Goal: Information Seeking & Learning: Learn about a topic

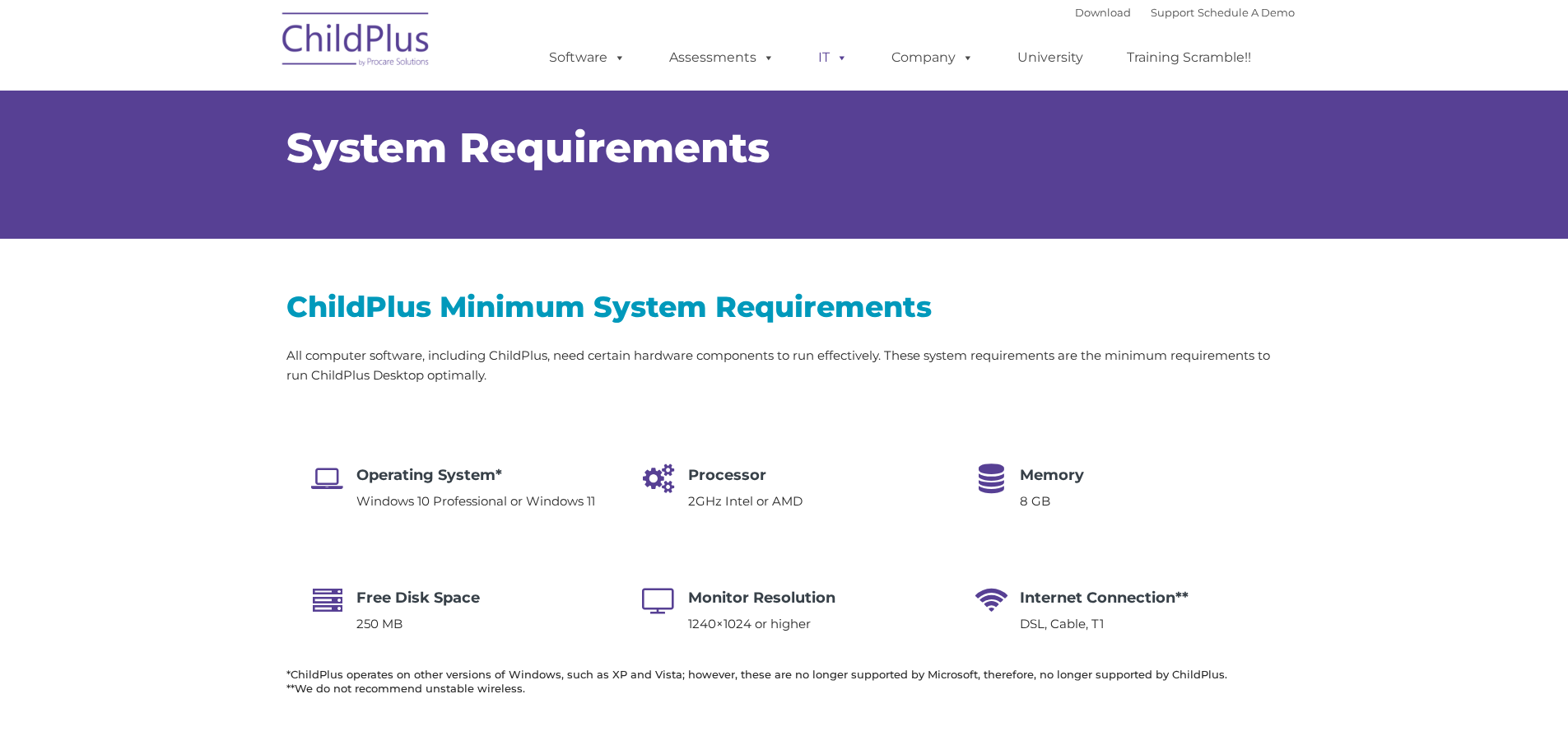
select select "MEDIUM"
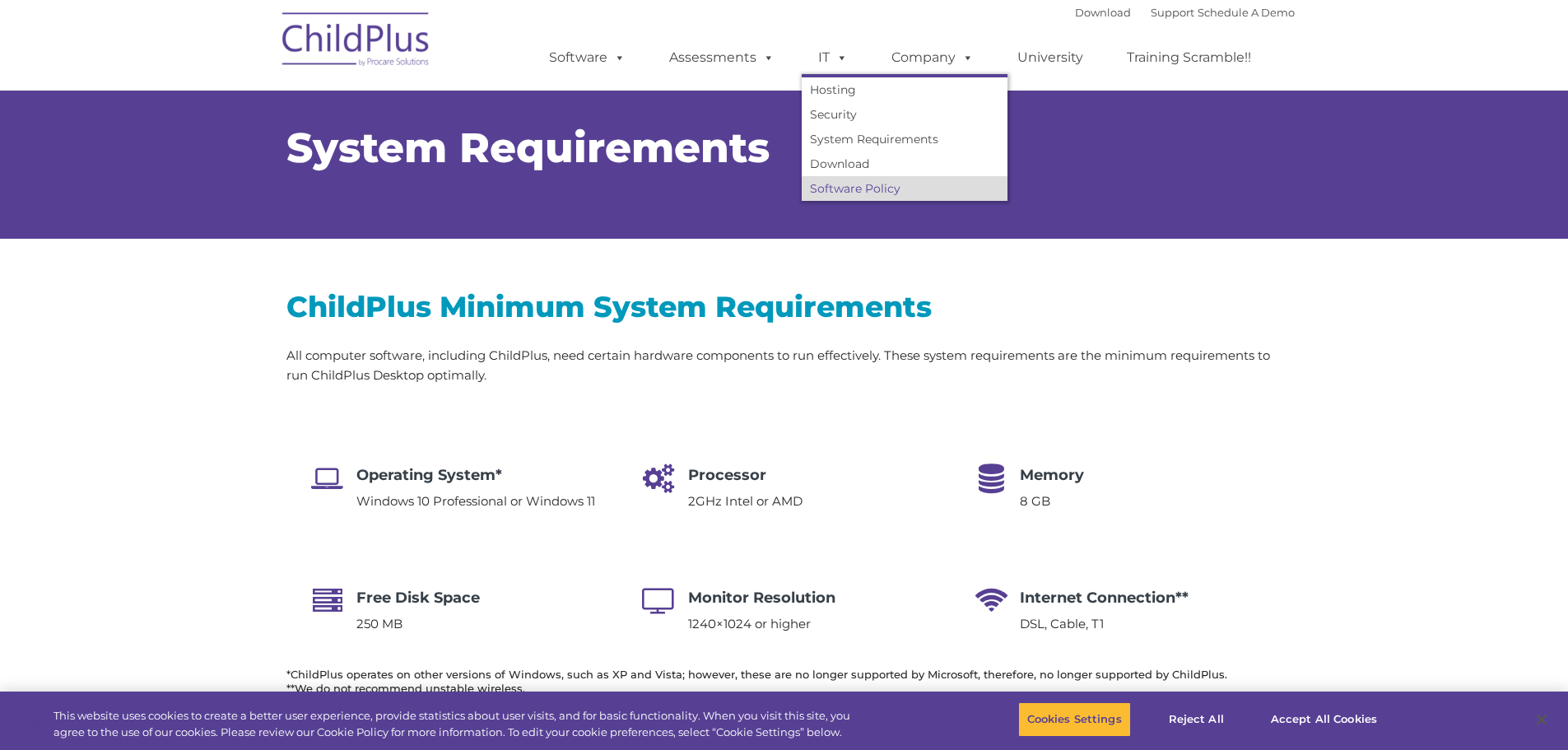
click at [876, 190] on link "Software Policy" at bounding box center [904, 189] width 205 height 25
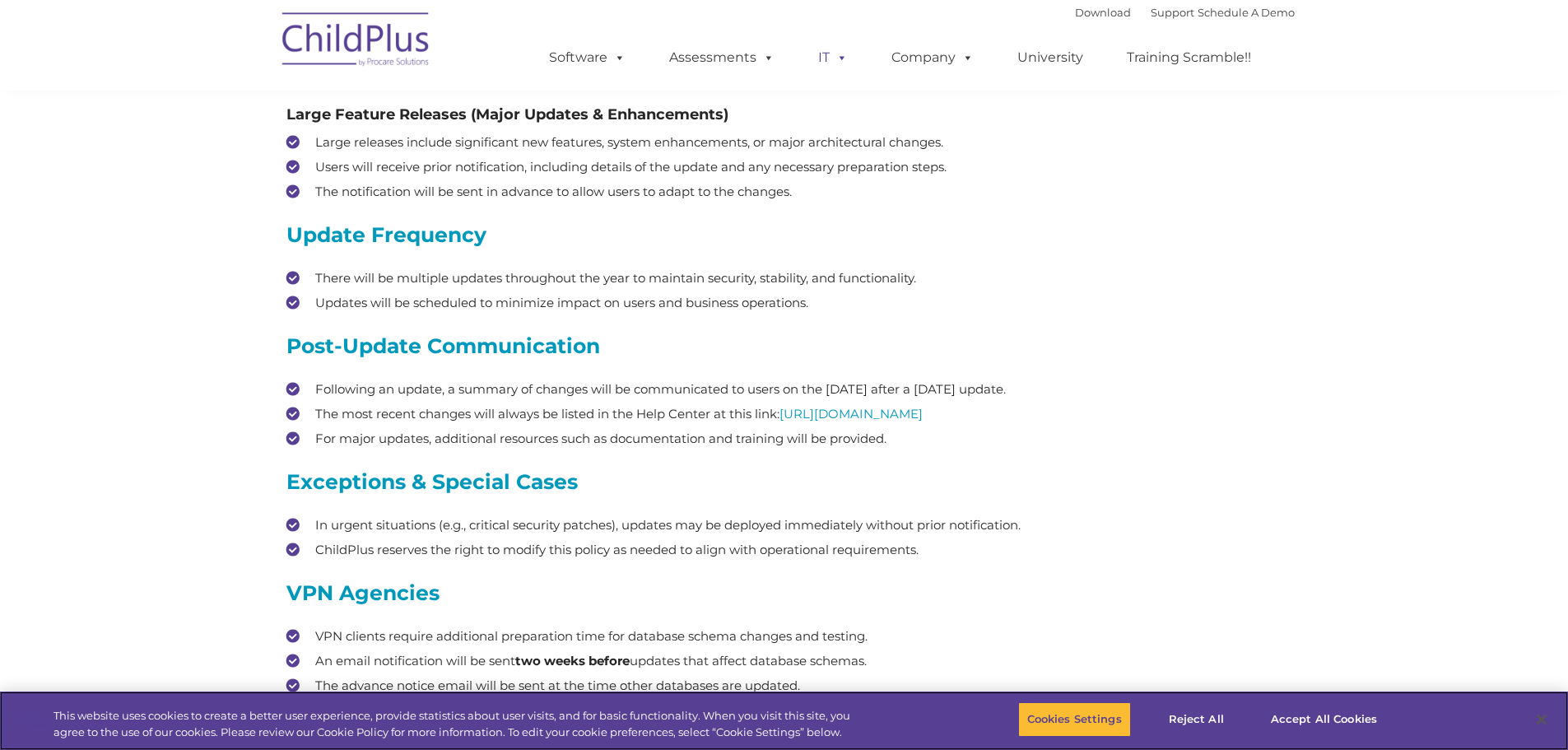
scroll to position [497, 0]
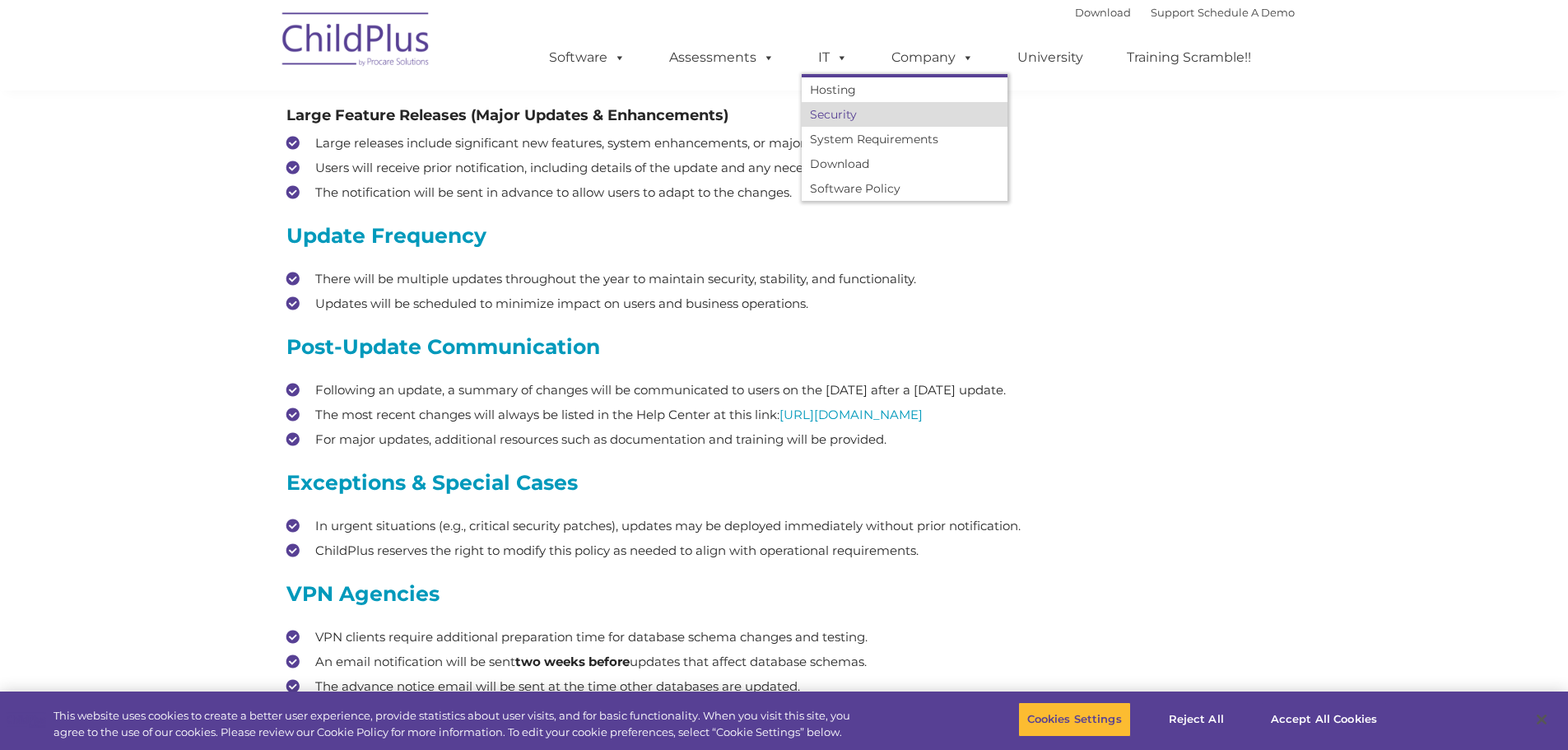
click at [842, 115] on link "Security" at bounding box center [904, 115] width 205 height 25
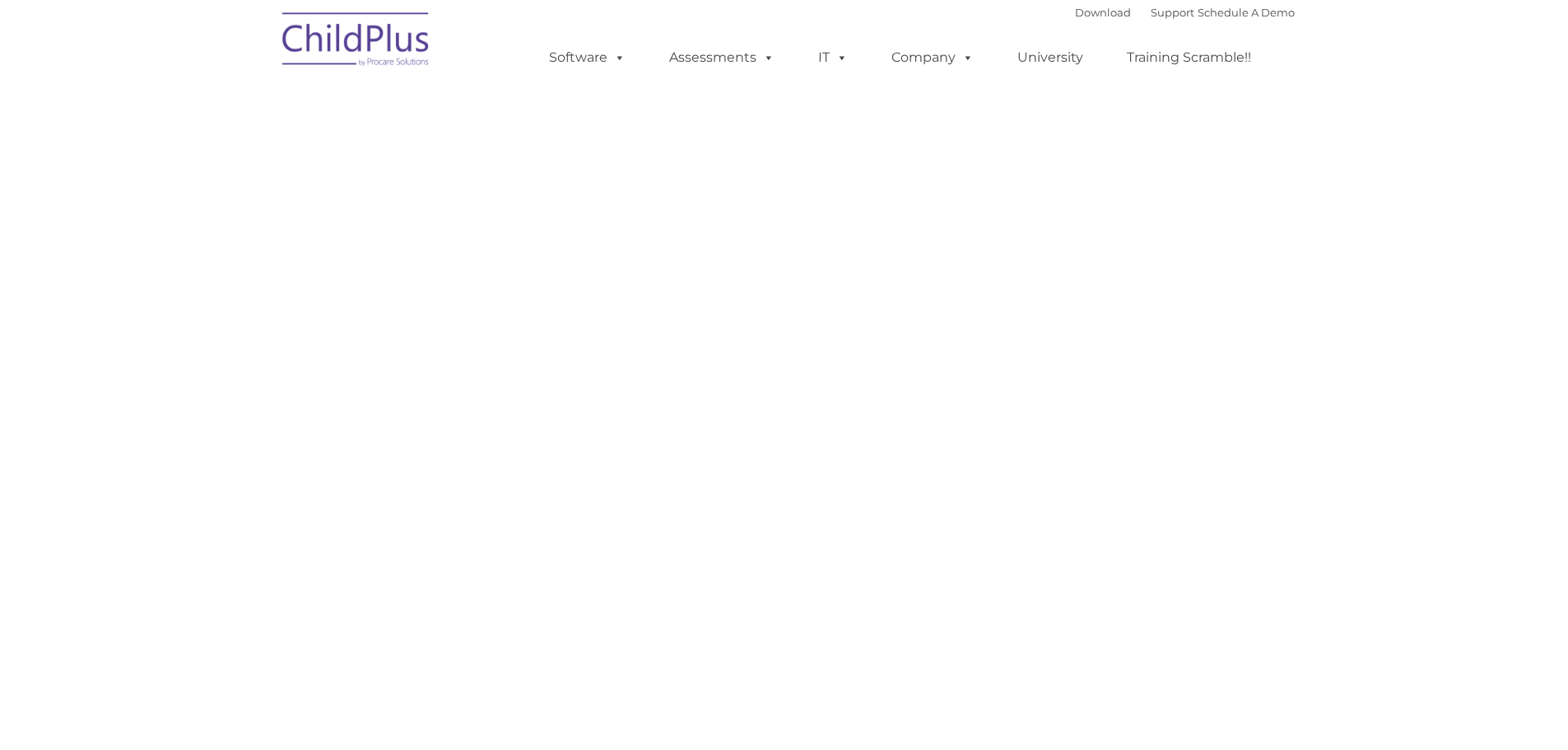
type input ""
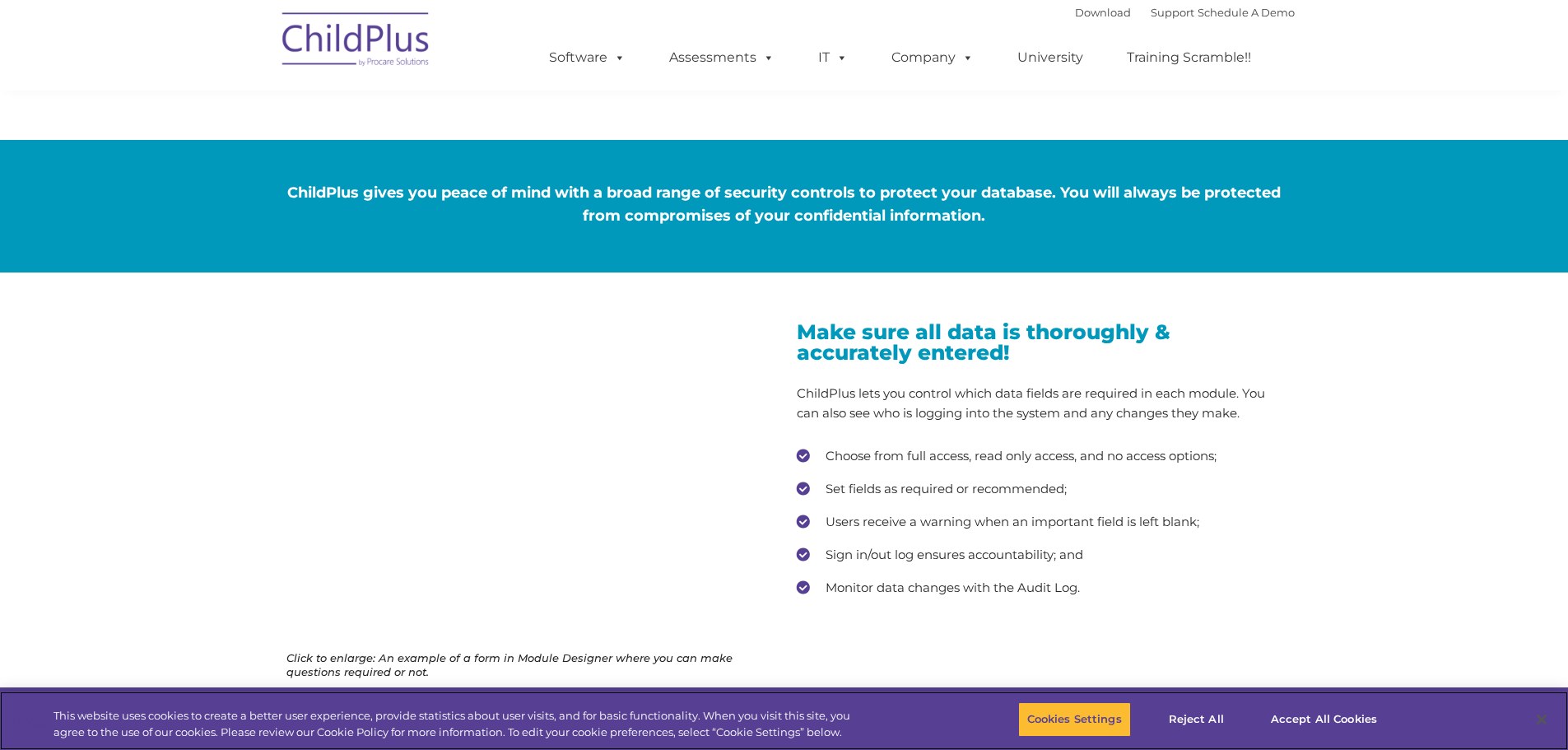
scroll to position [668, 0]
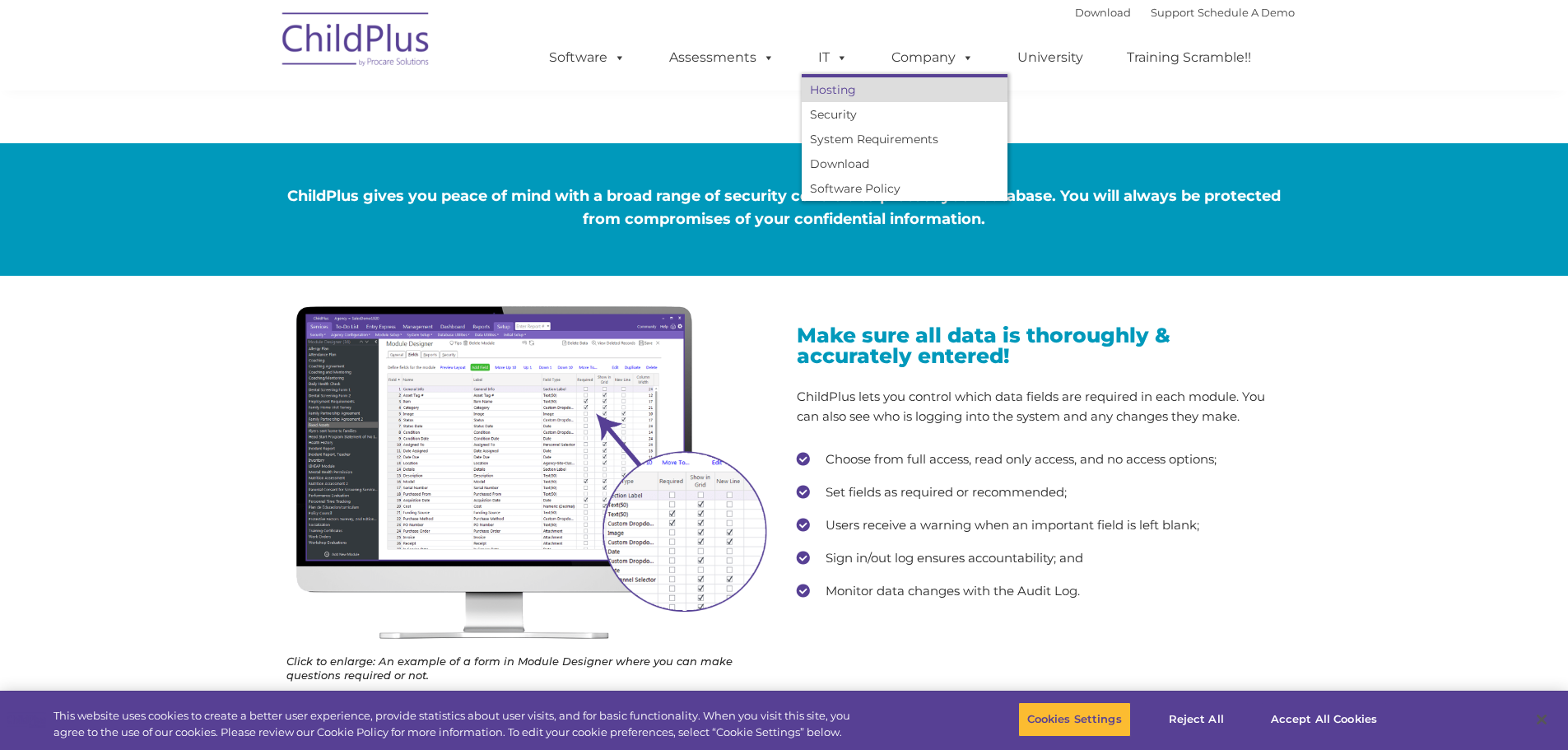
click at [822, 79] on link "Hosting" at bounding box center [904, 90] width 205 height 25
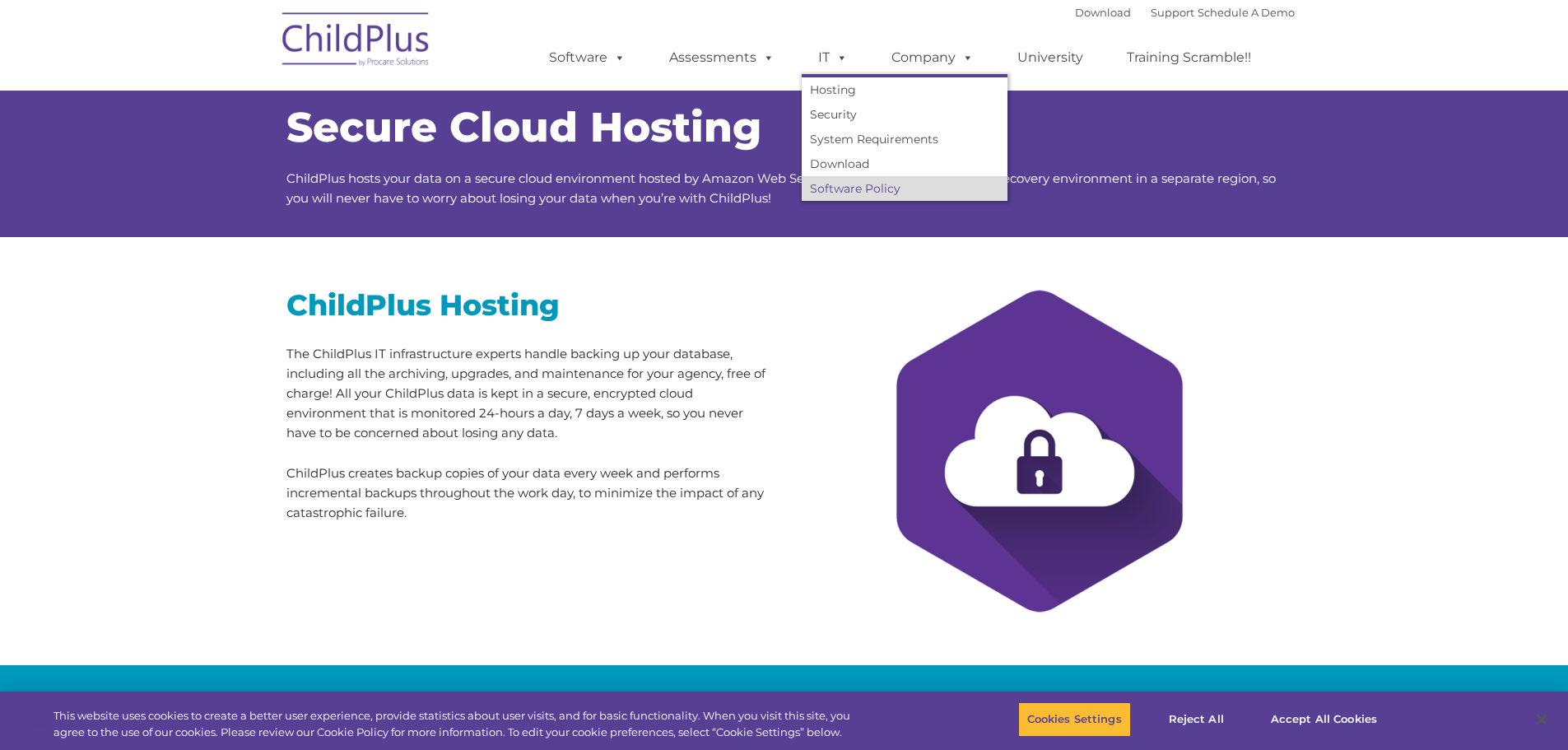
click at [846, 188] on link "Software Policy" at bounding box center [904, 189] width 205 height 25
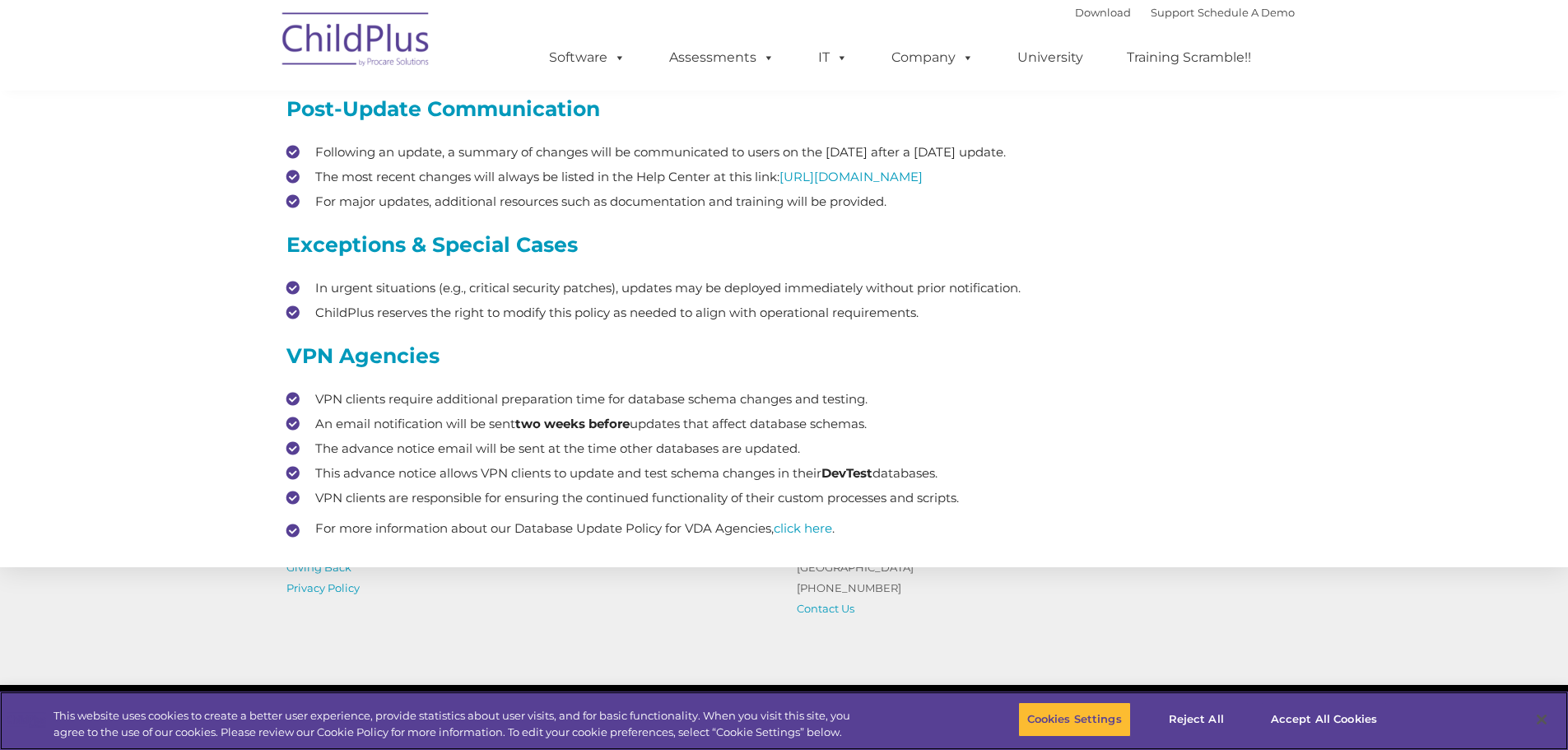
scroll to position [740, 0]
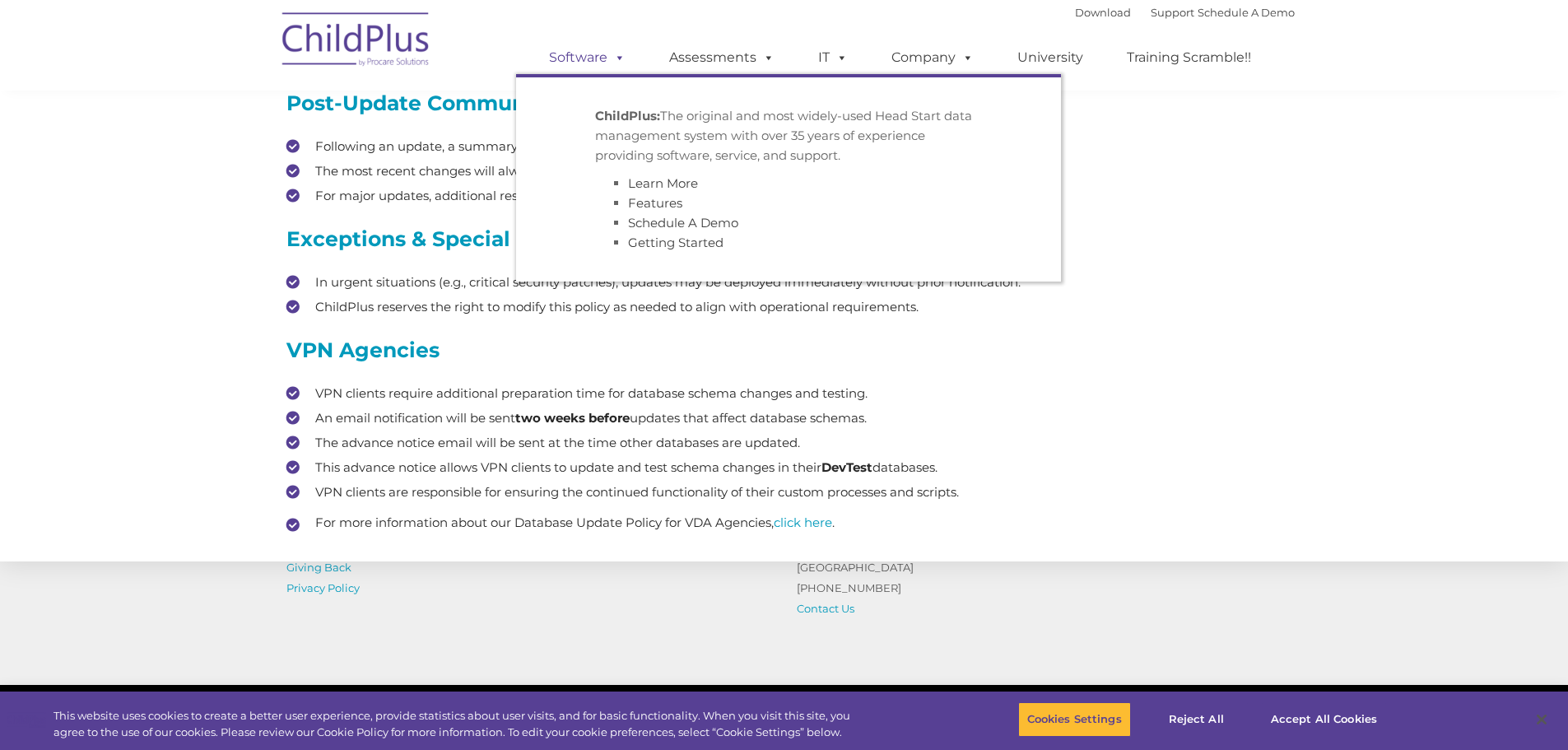
click at [583, 52] on link "Software" at bounding box center [587, 58] width 110 height 33
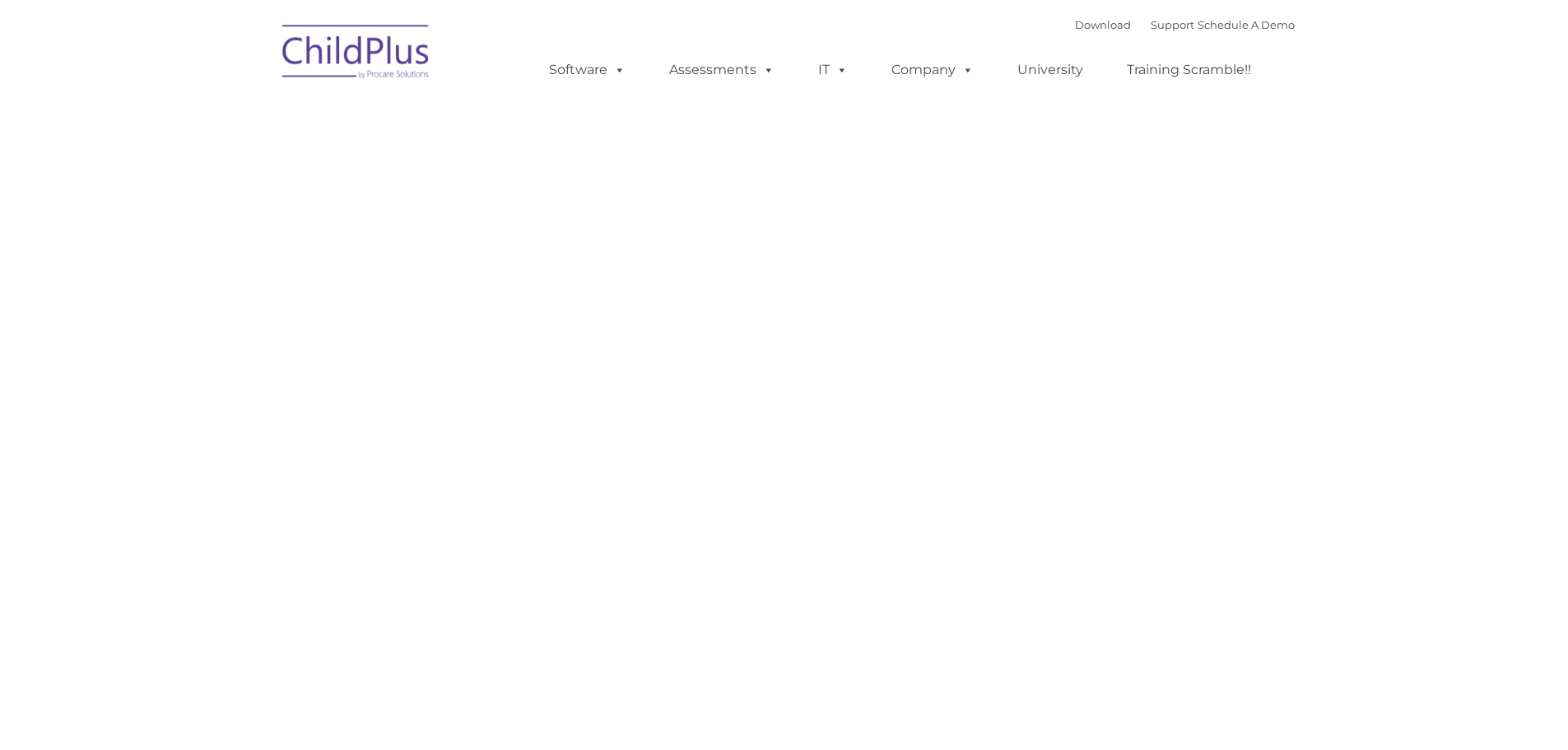
type input ""
